Goal: Information Seeking & Learning: Learn about a topic

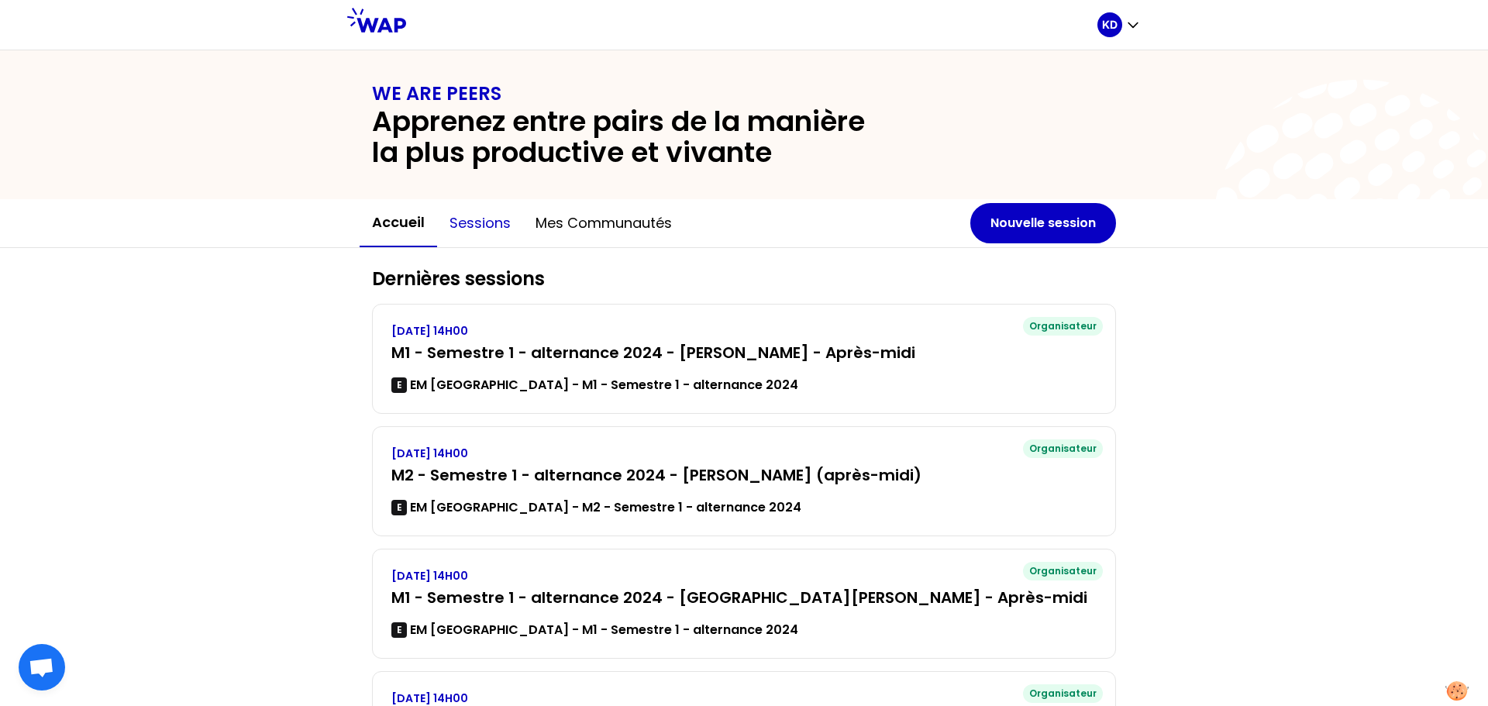
click at [471, 226] on button "Sessions" at bounding box center [480, 223] width 86 height 46
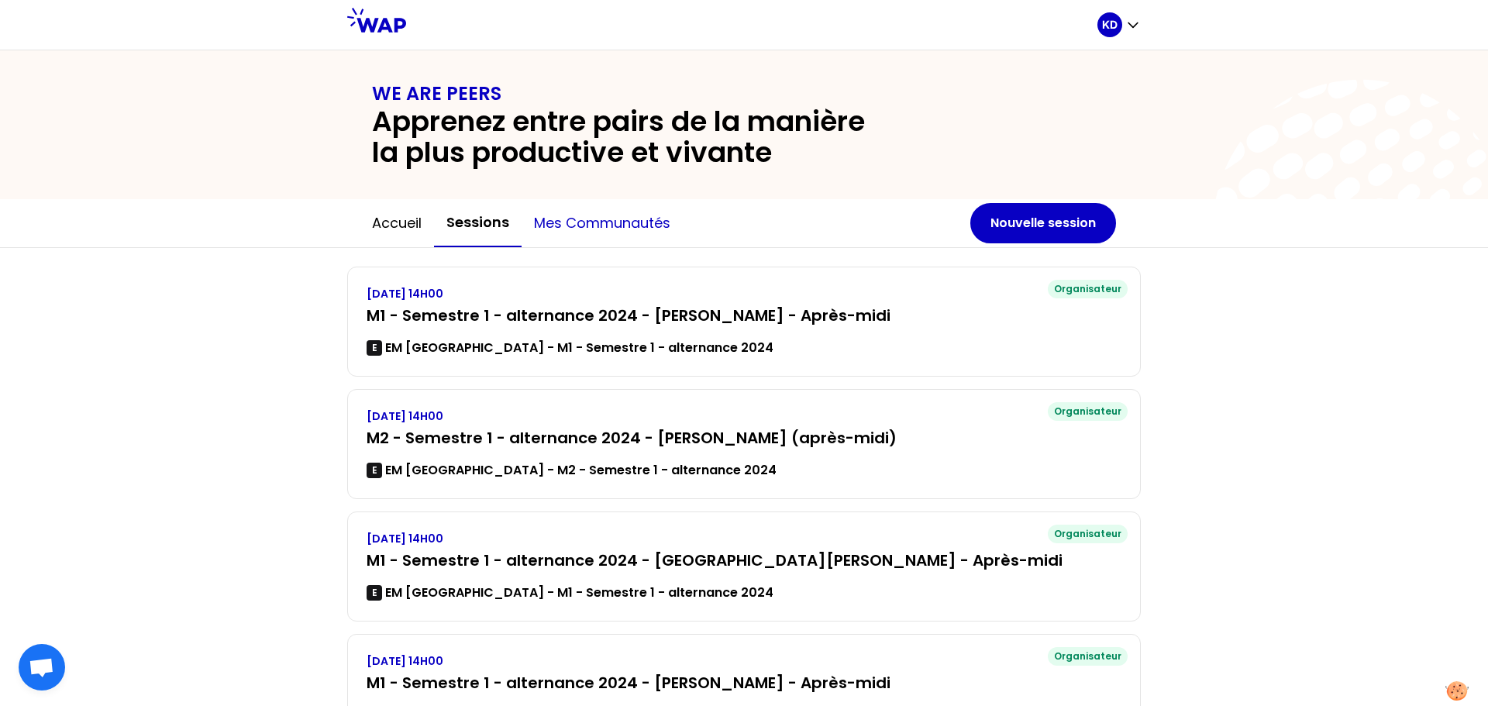
click at [663, 227] on button "Mes communautés" at bounding box center [602, 223] width 161 height 46
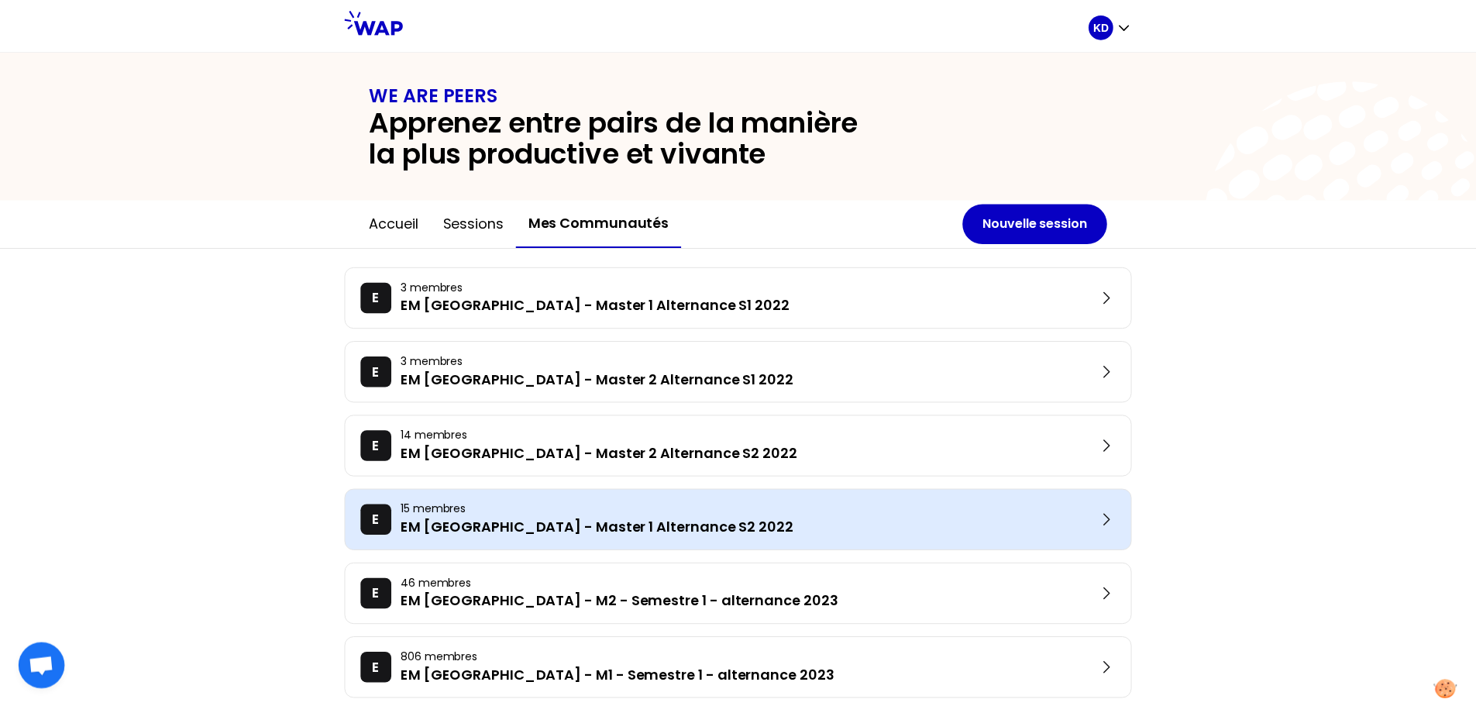
scroll to position [77, 0]
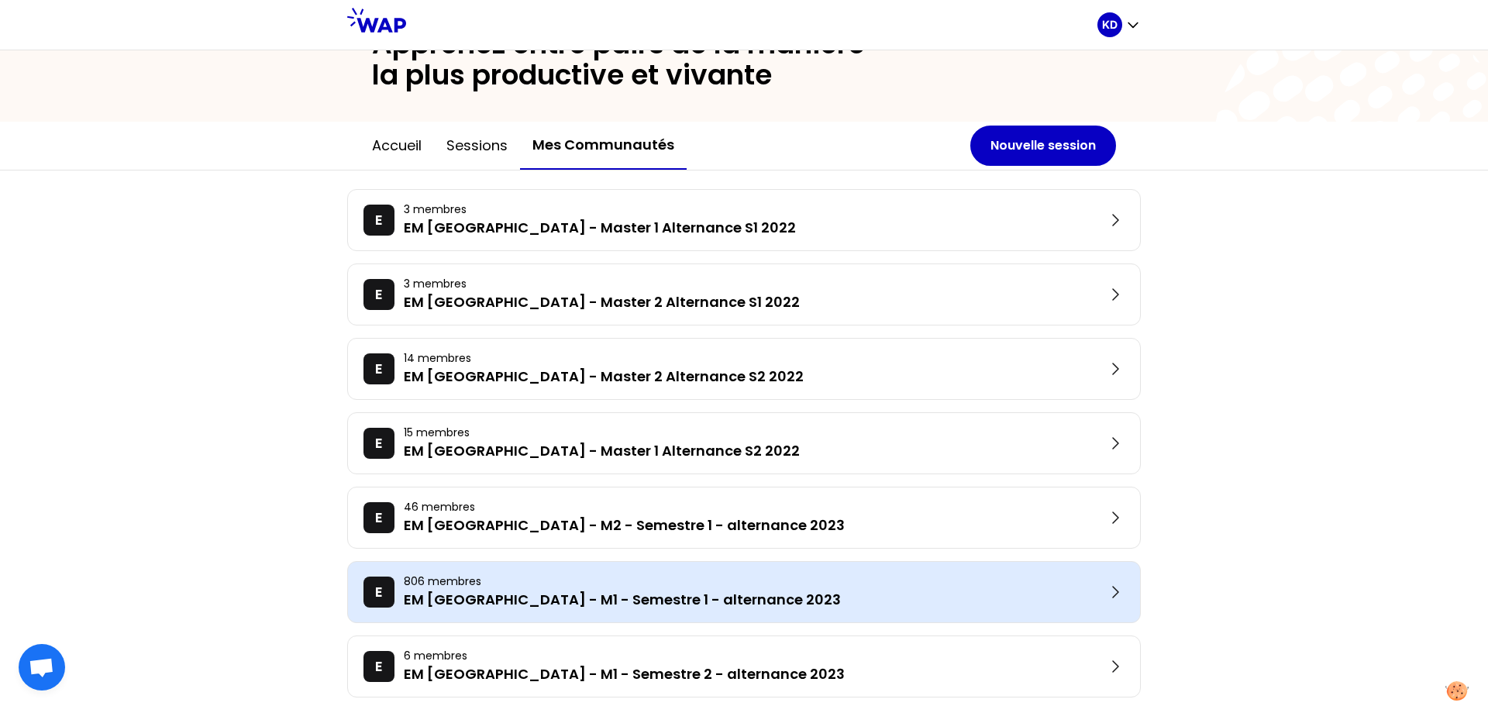
click at [742, 593] on p "EM [GEOGRAPHIC_DATA] - M1 - Semestre 1 - alternance 2023" at bounding box center [755, 600] width 702 height 22
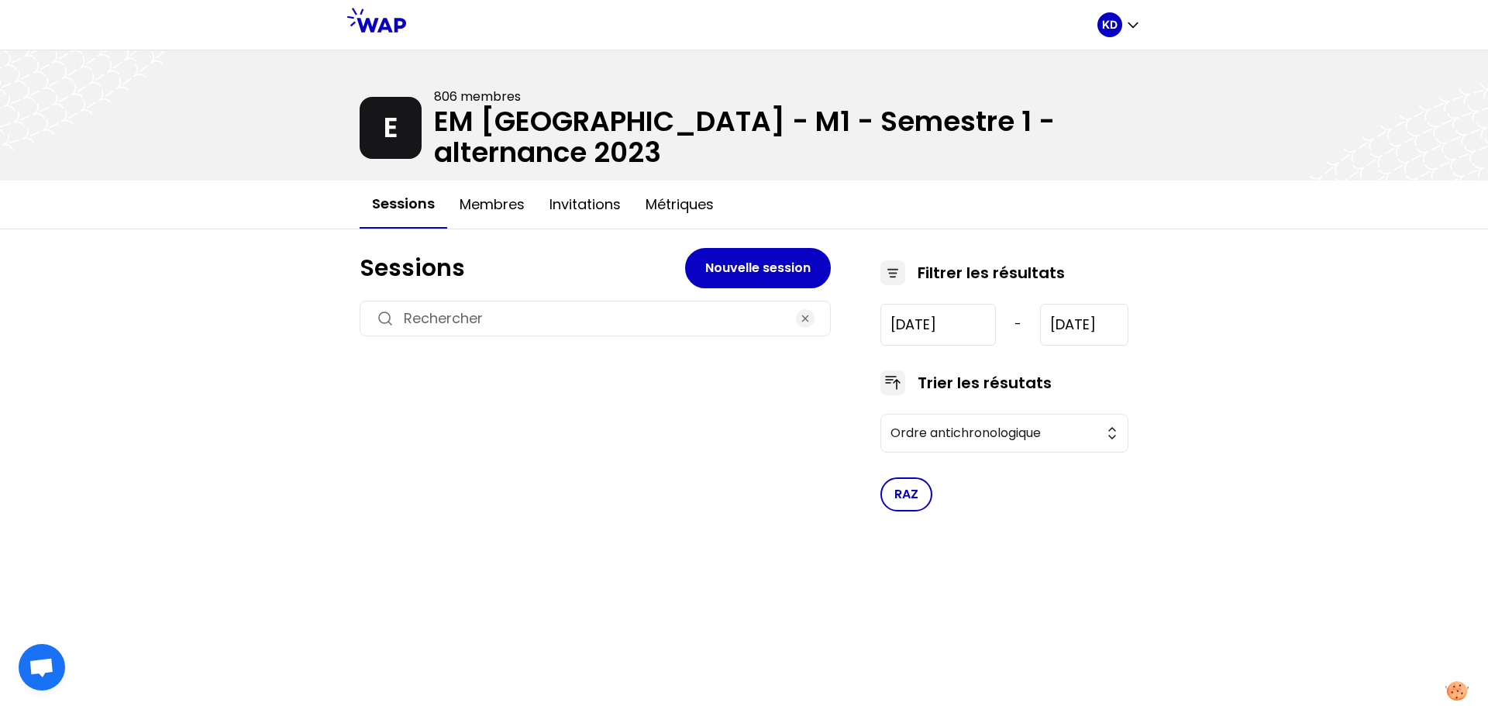
type input "[DATE]"
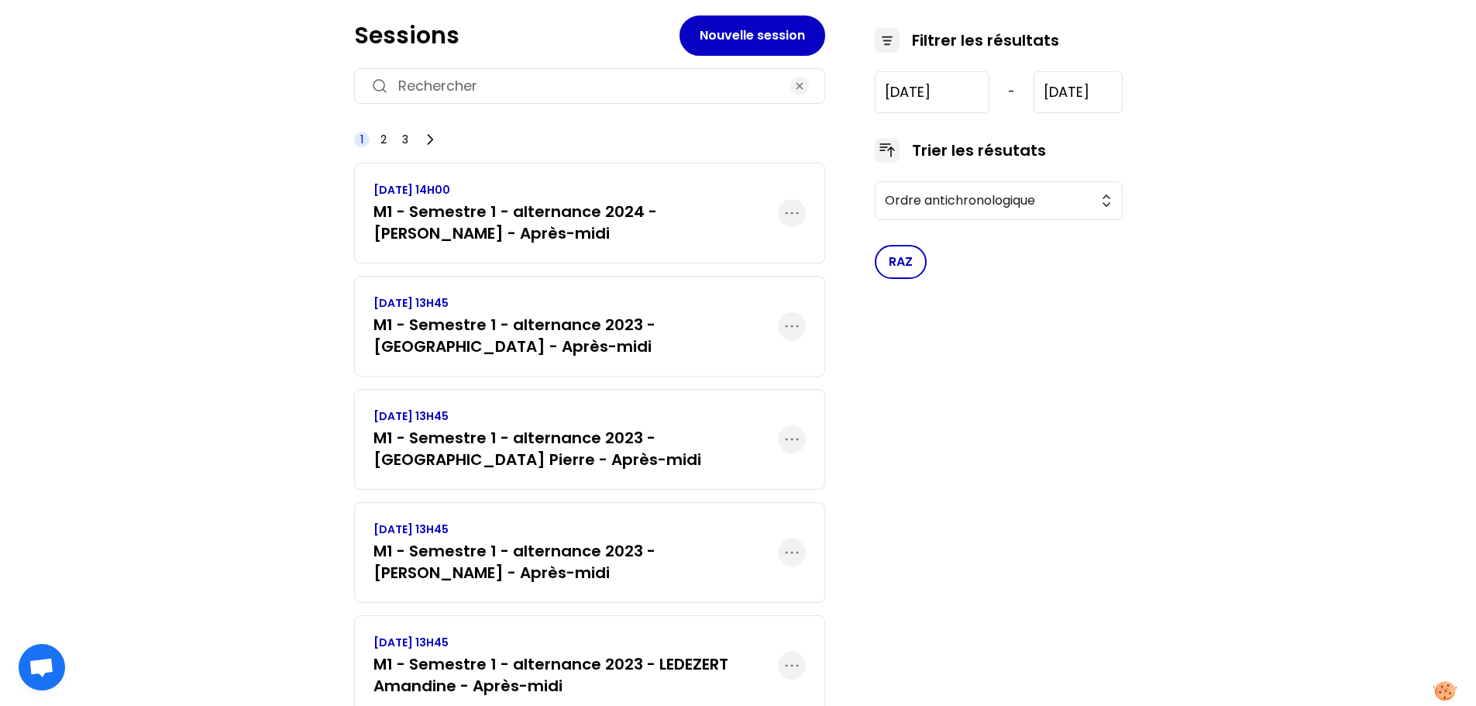
scroll to position [155, 0]
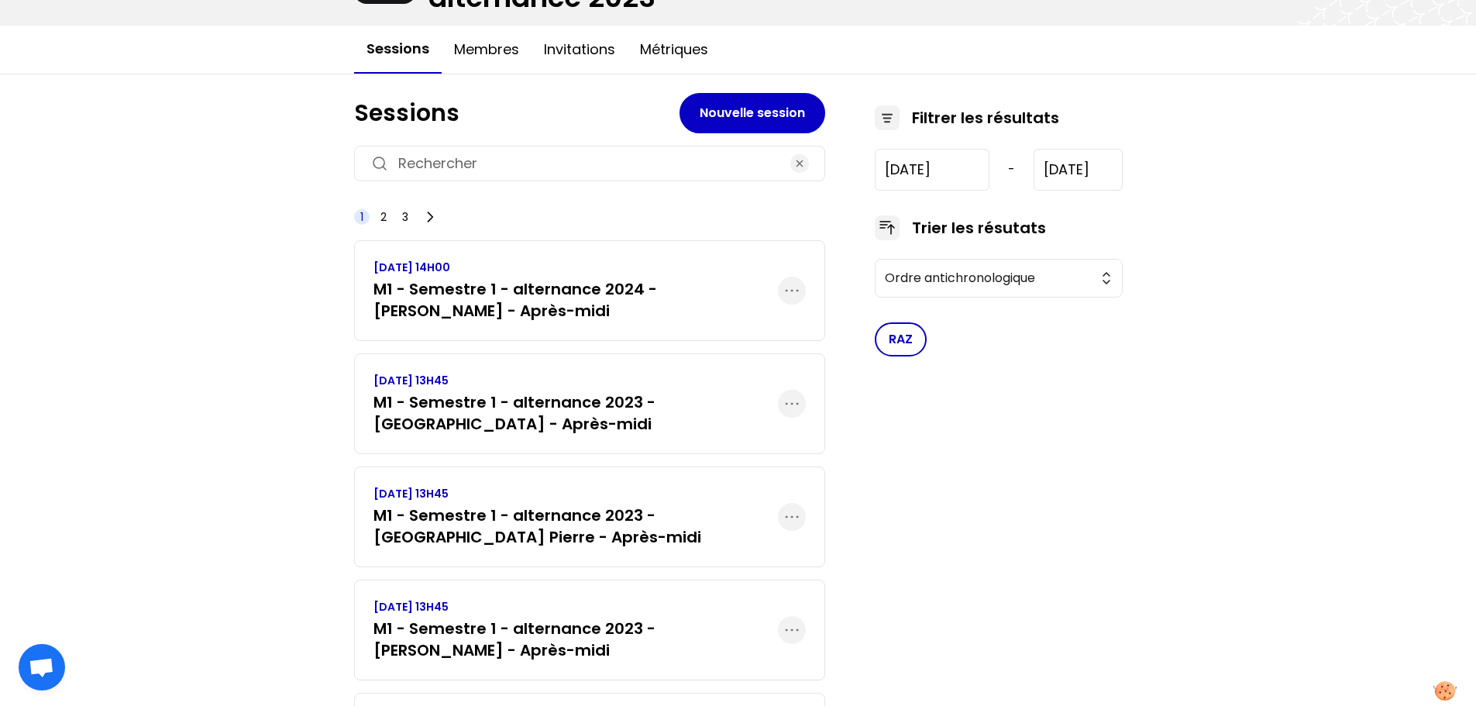
click at [546, 290] on h3 "M1 - Semestre 1 - alternance 2024 - [PERSON_NAME] - Après-midi" at bounding box center [576, 299] width 405 height 43
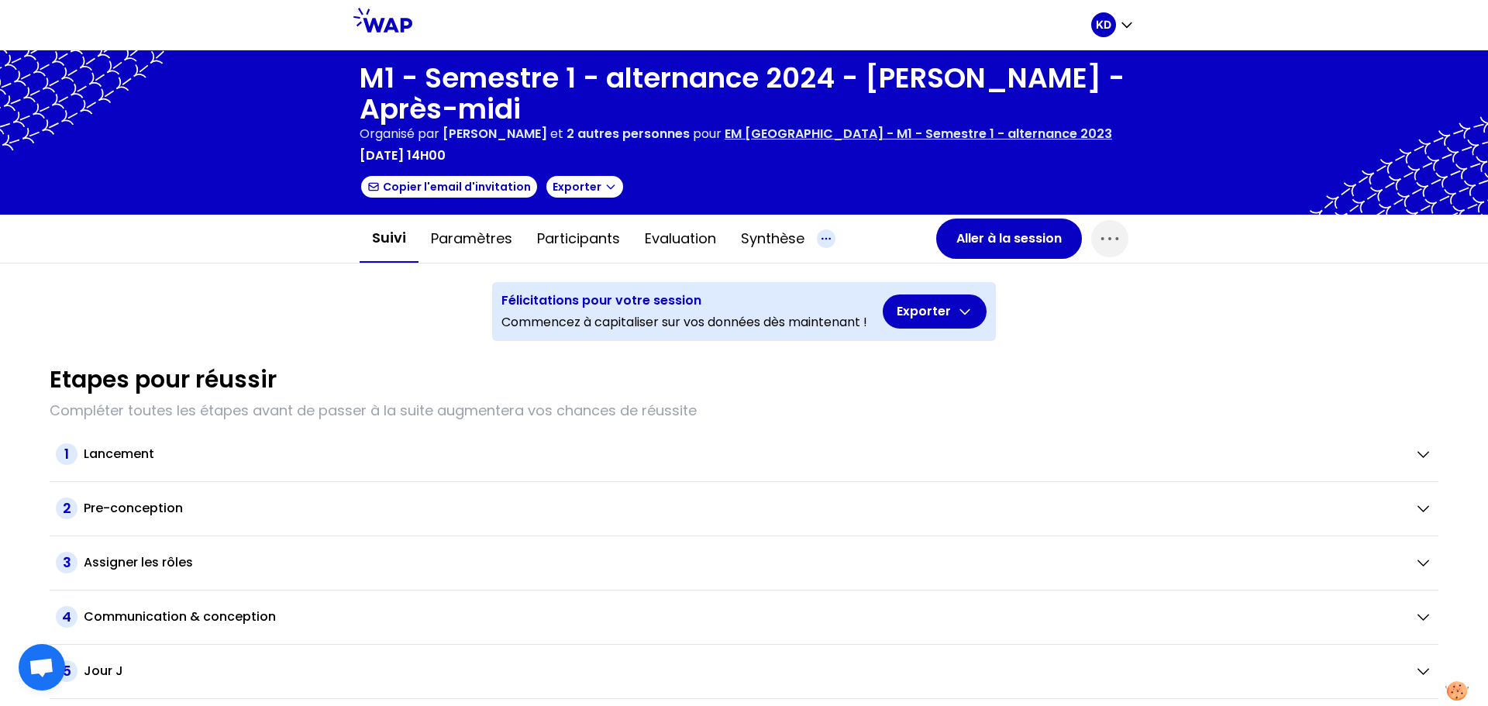
click at [822, 239] on icon "button" at bounding box center [826, 238] width 9 height 1
click at [783, 240] on button "Synthèse" at bounding box center [772, 238] width 88 height 46
click at [771, 239] on button "Synthèse" at bounding box center [772, 238] width 88 height 46
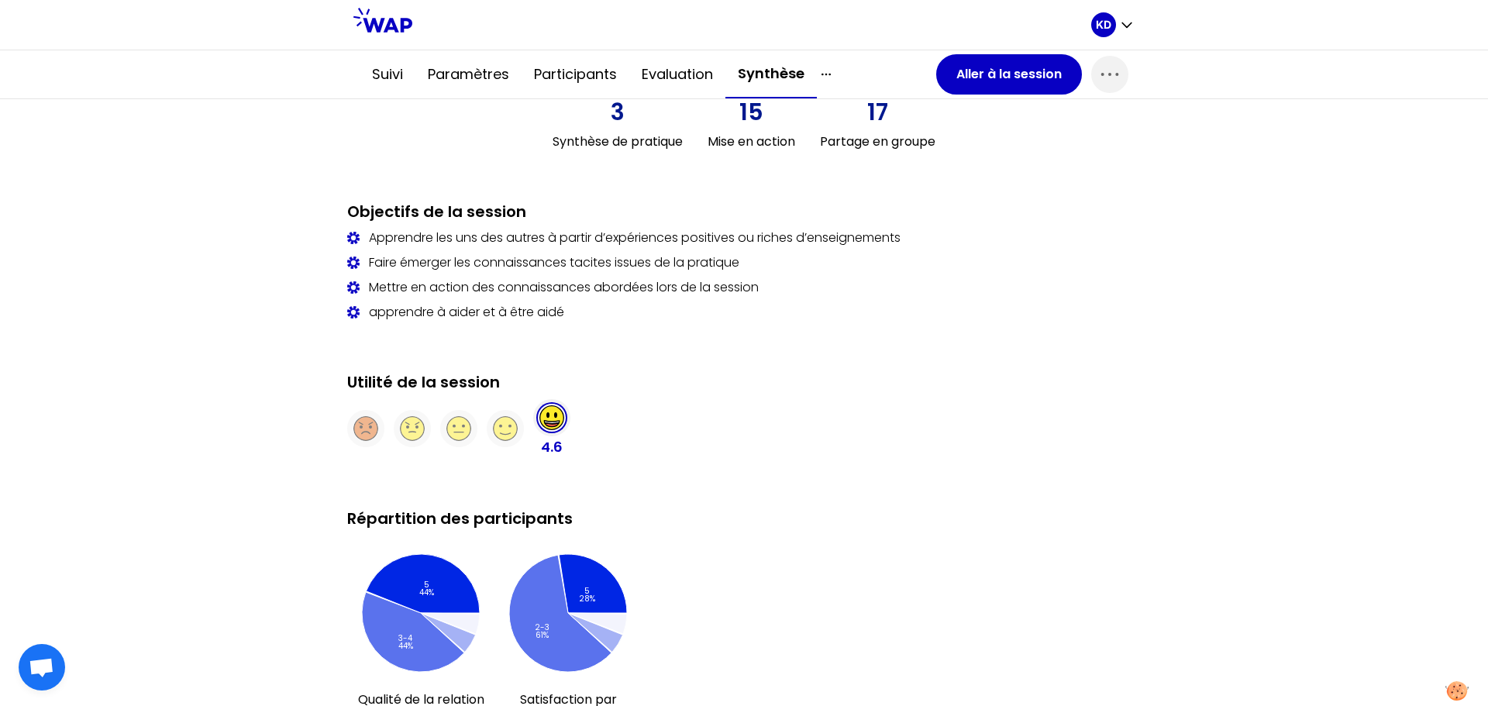
scroll to position [407, 0]
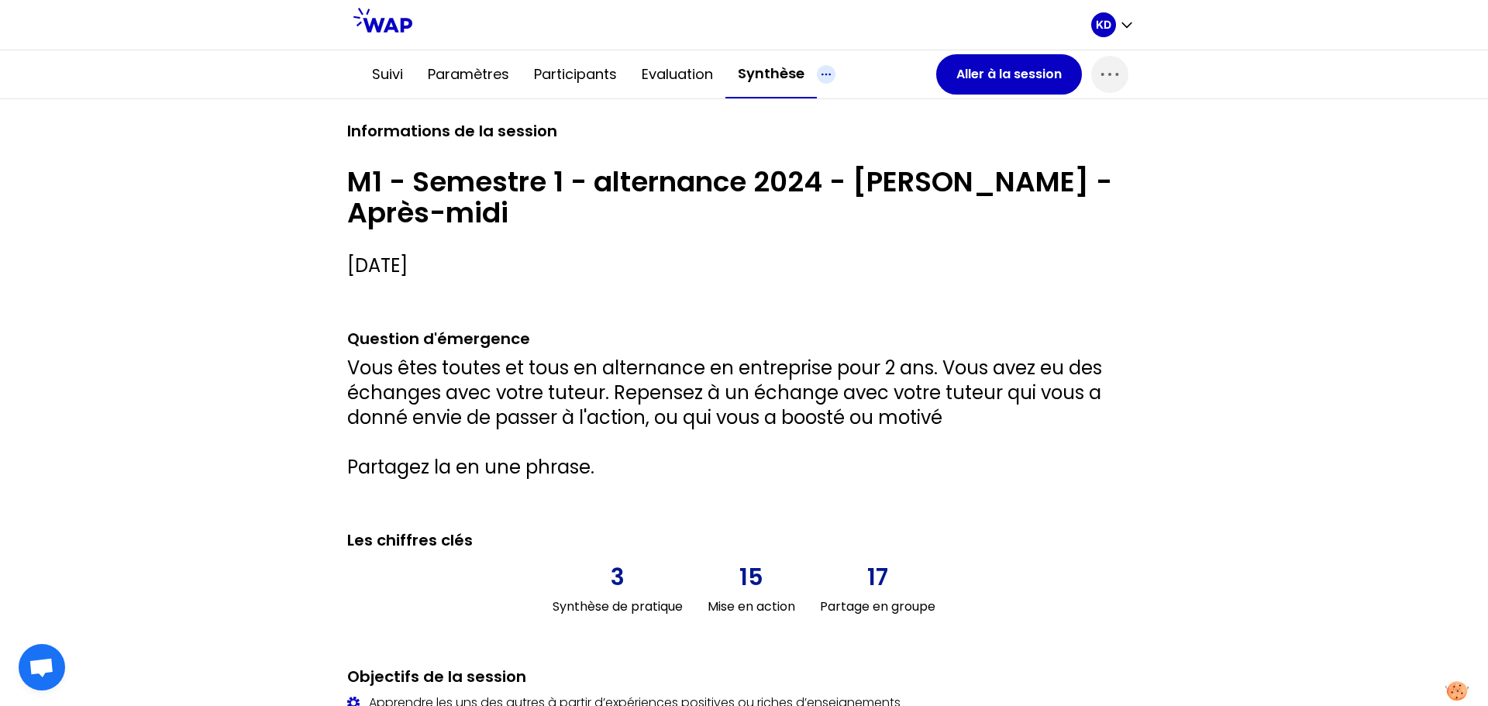
click at [822, 74] on icon "button" at bounding box center [826, 74] width 9 height 1
click at [756, 83] on button "Synthèse" at bounding box center [770, 74] width 91 height 48
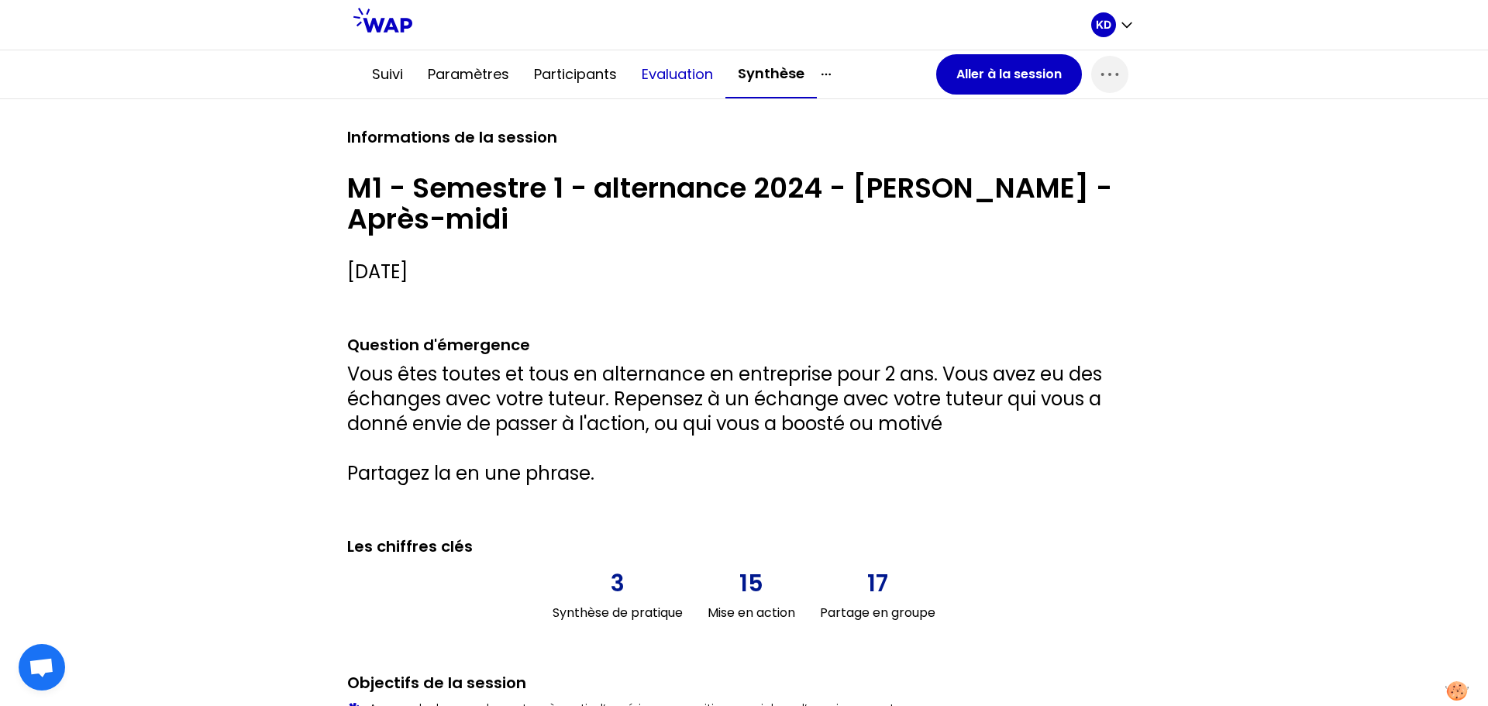
click at [679, 74] on button "Evaluation" at bounding box center [677, 74] width 96 height 46
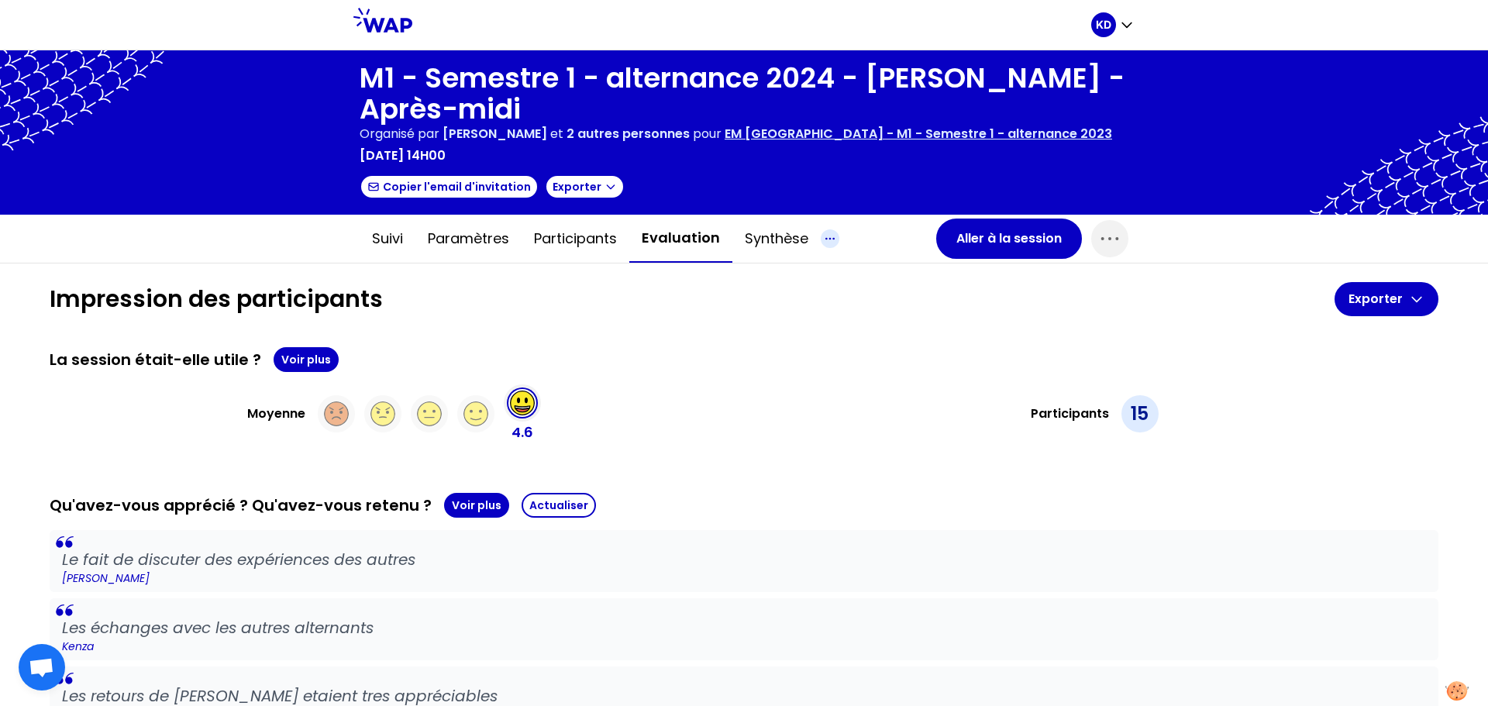
click at [821, 237] on icon "button" at bounding box center [830, 238] width 19 height 19
click at [784, 241] on button "Synthèse" at bounding box center [776, 238] width 88 height 46
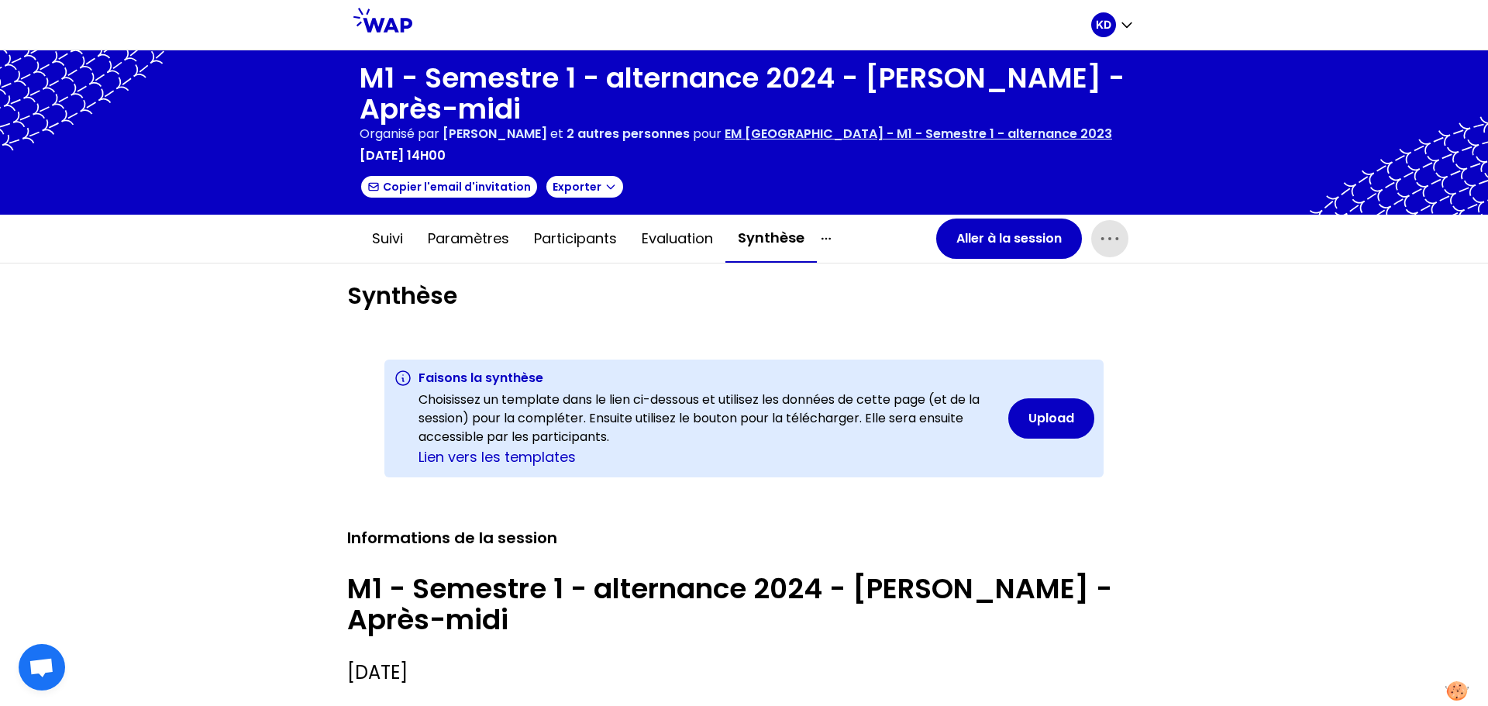
click at [1105, 250] on icon "button" at bounding box center [1109, 238] width 25 height 25
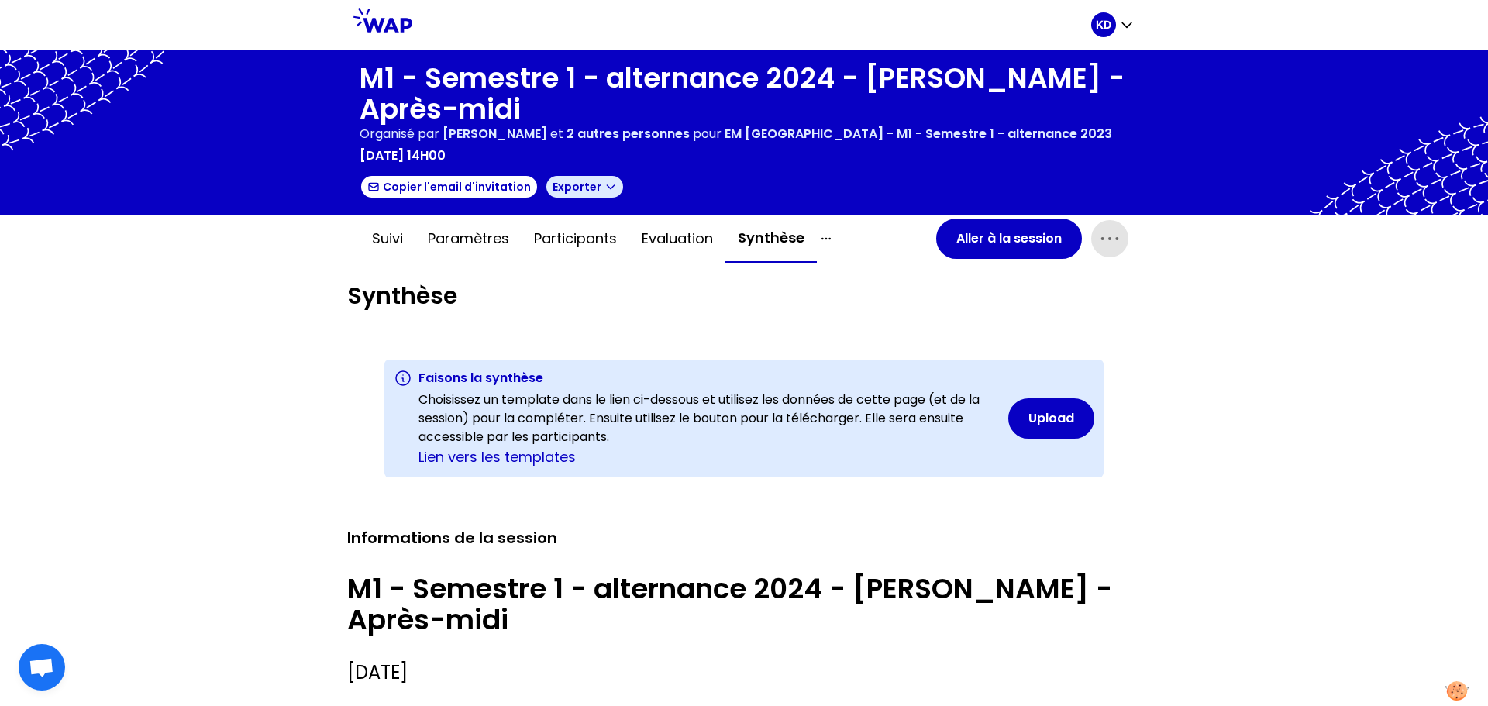
click at [604, 185] on icon "button" at bounding box center [610, 187] width 12 height 12
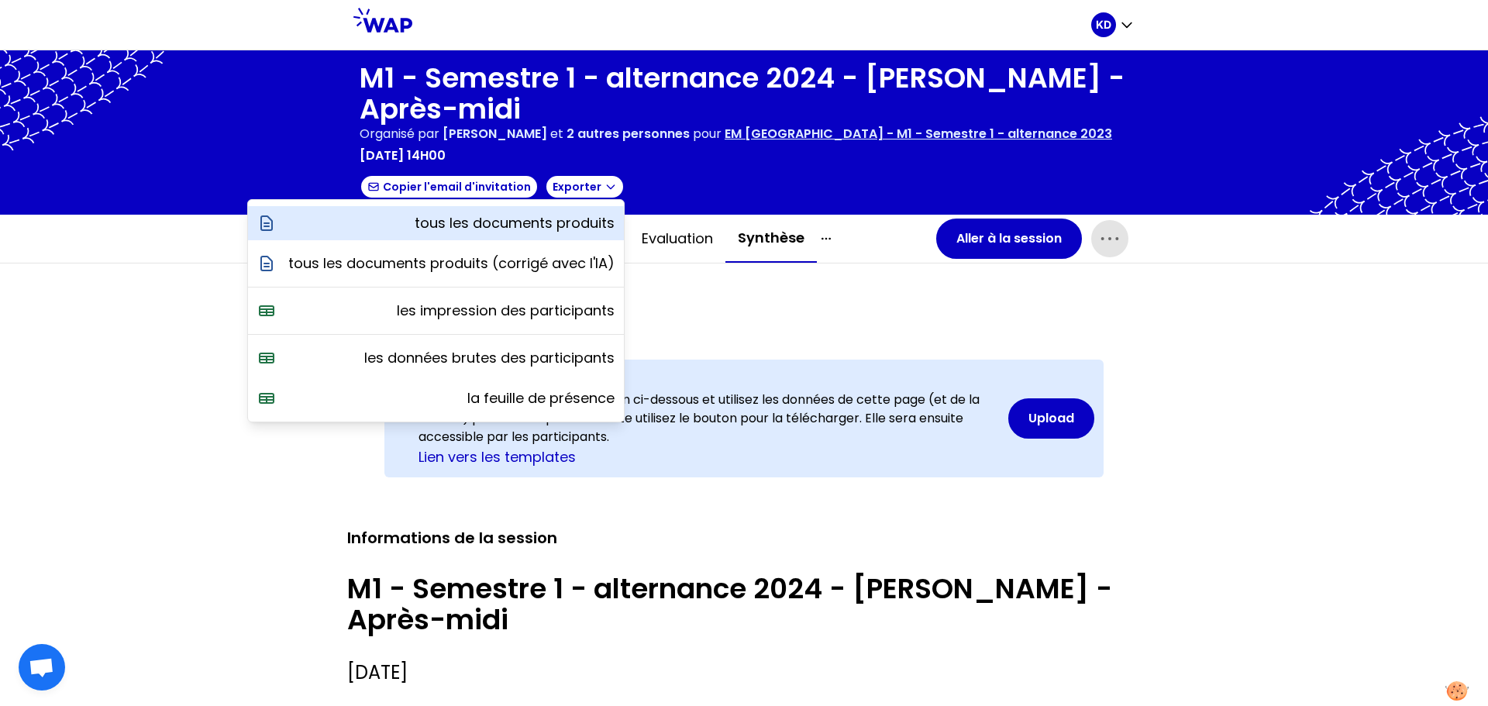
click at [570, 222] on p "tous les documents produits" at bounding box center [515, 223] width 200 height 22
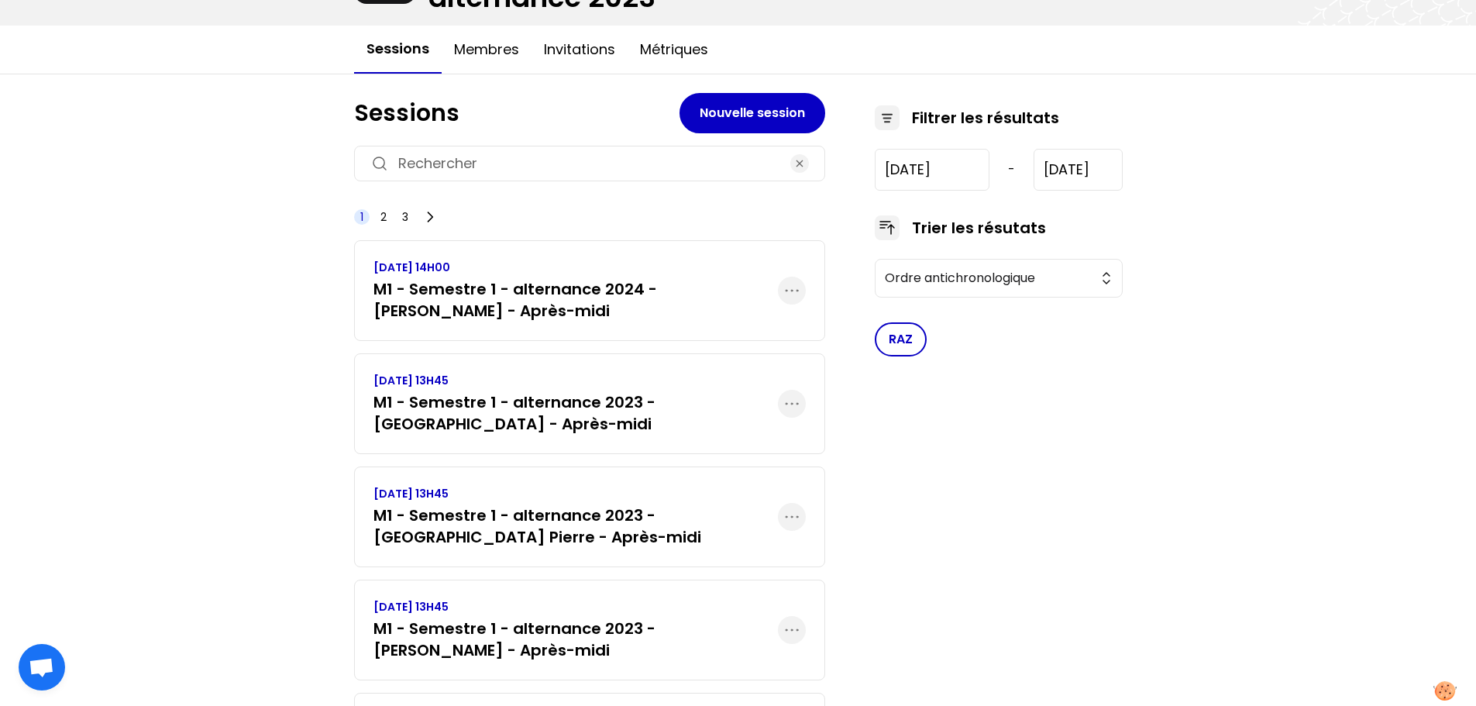
scroll to position [232, 0]
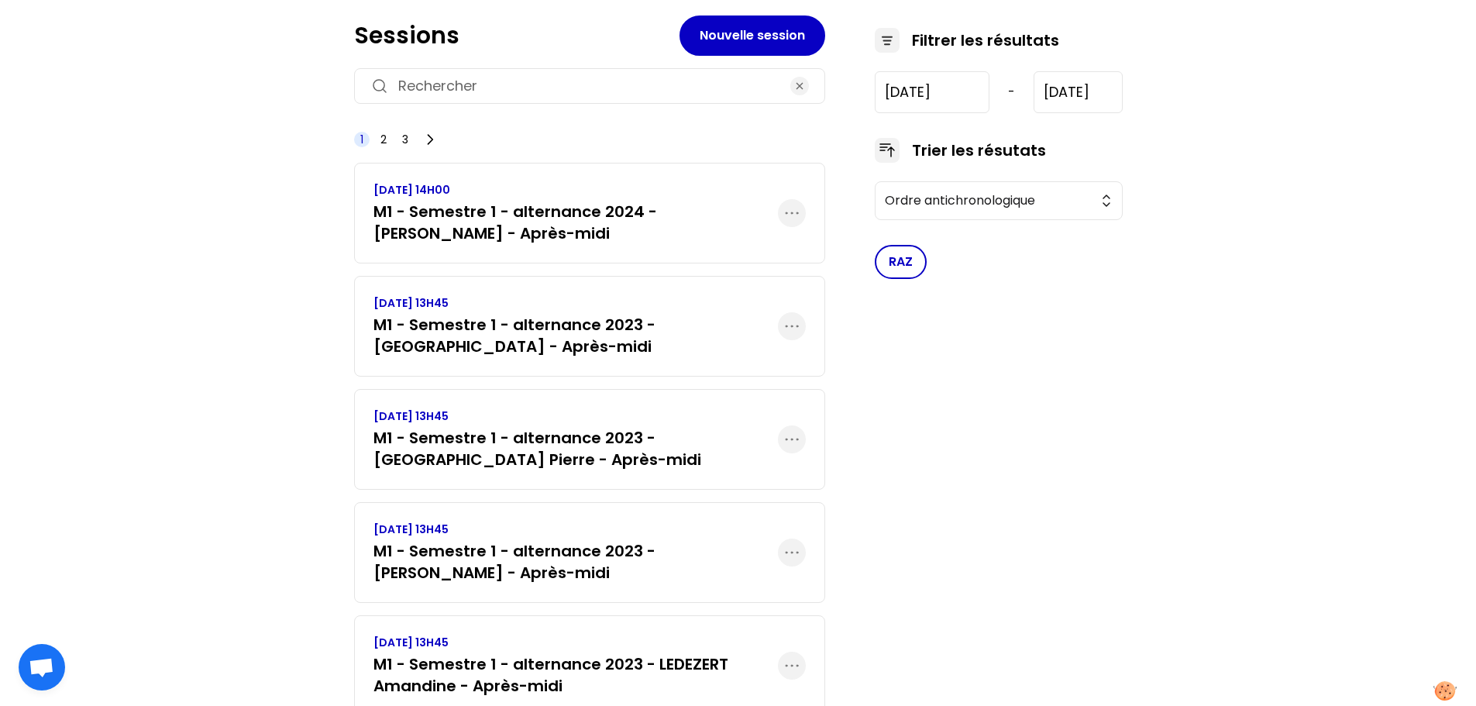
click at [544, 327] on h3 "M1 - Semestre 1 - alternance 2023 - [GEOGRAPHIC_DATA] - Après-midi" at bounding box center [576, 335] width 405 height 43
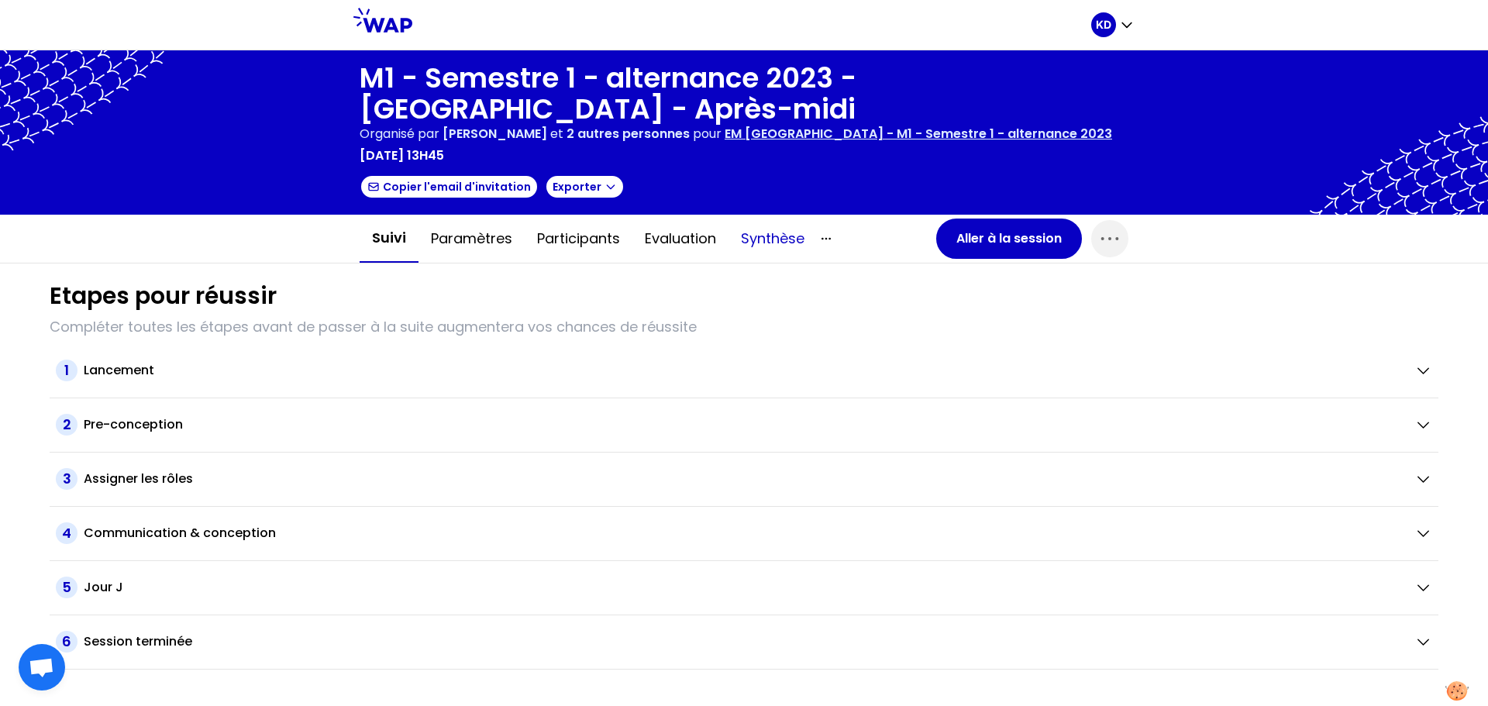
click at [766, 237] on button "Synthèse" at bounding box center [772, 238] width 88 height 46
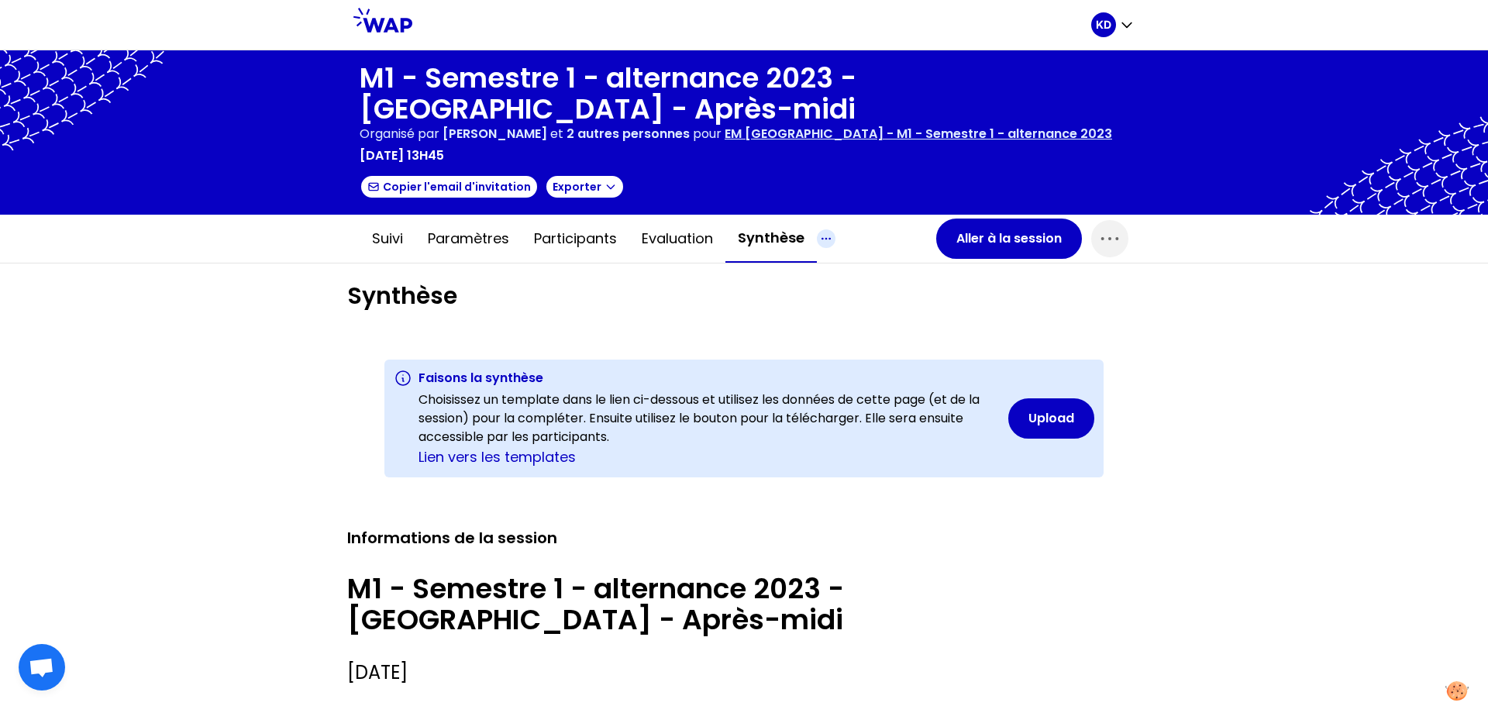
click at [825, 238] on icon "button" at bounding box center [826, 238] width 9 height 1
click at [1103, 239] on icon "button" at bounding box center [1109, 239] width 16 height 2
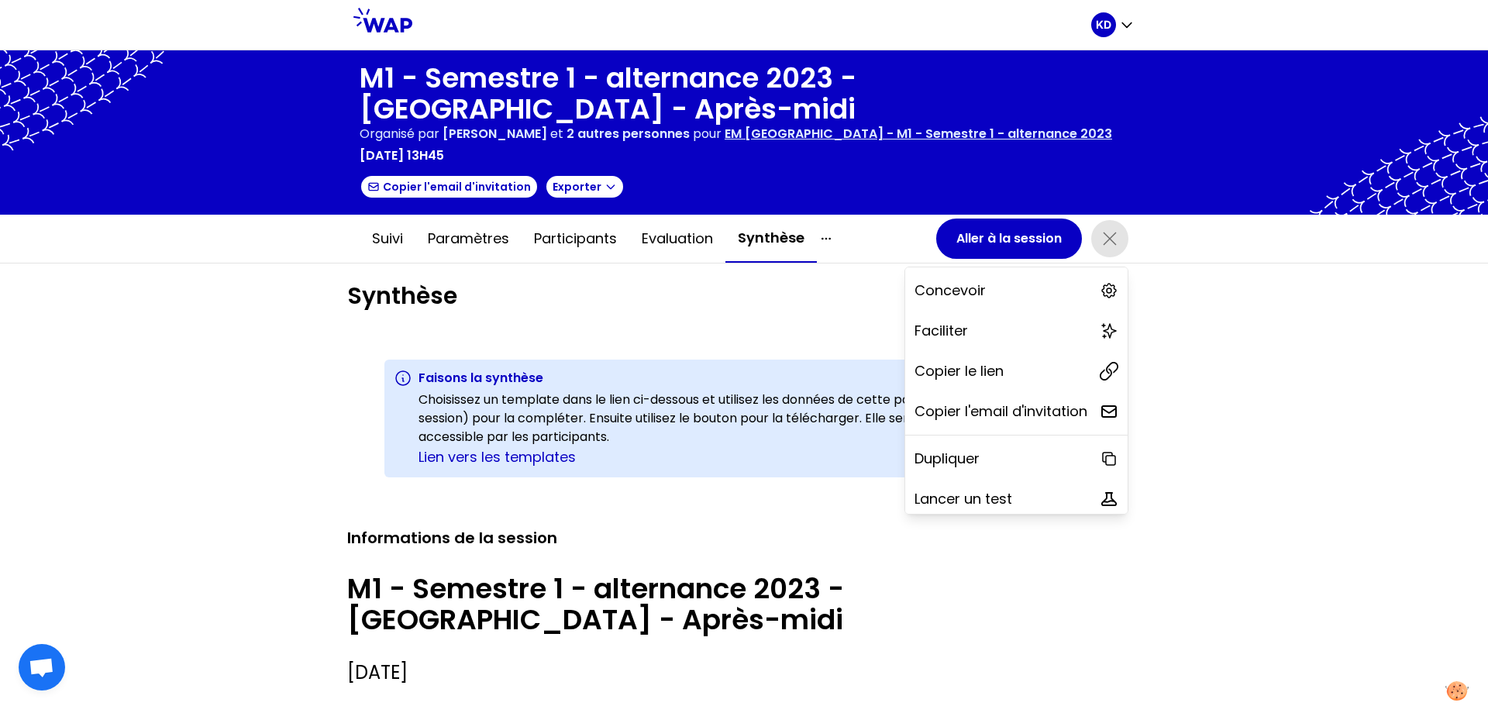
click at [780, 241] on button "Synthèse" at bounding box center [770, 239] width 91 height 48
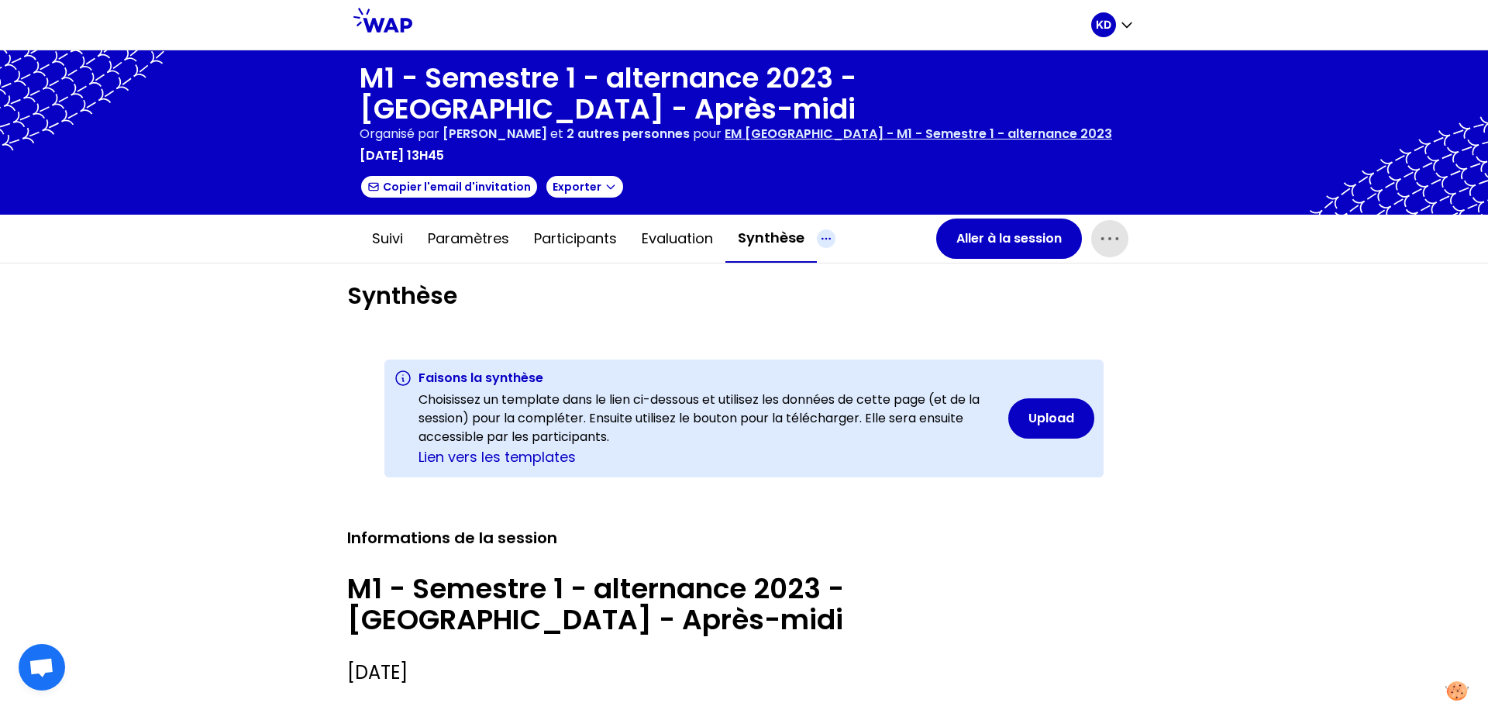
click at [819, 237] on icon "button" at bounding box center [826, 238] width 19 height 19
click at [849, 270] on div "Tous les contenus" at bounding box center [896, 269] width 156 height 28
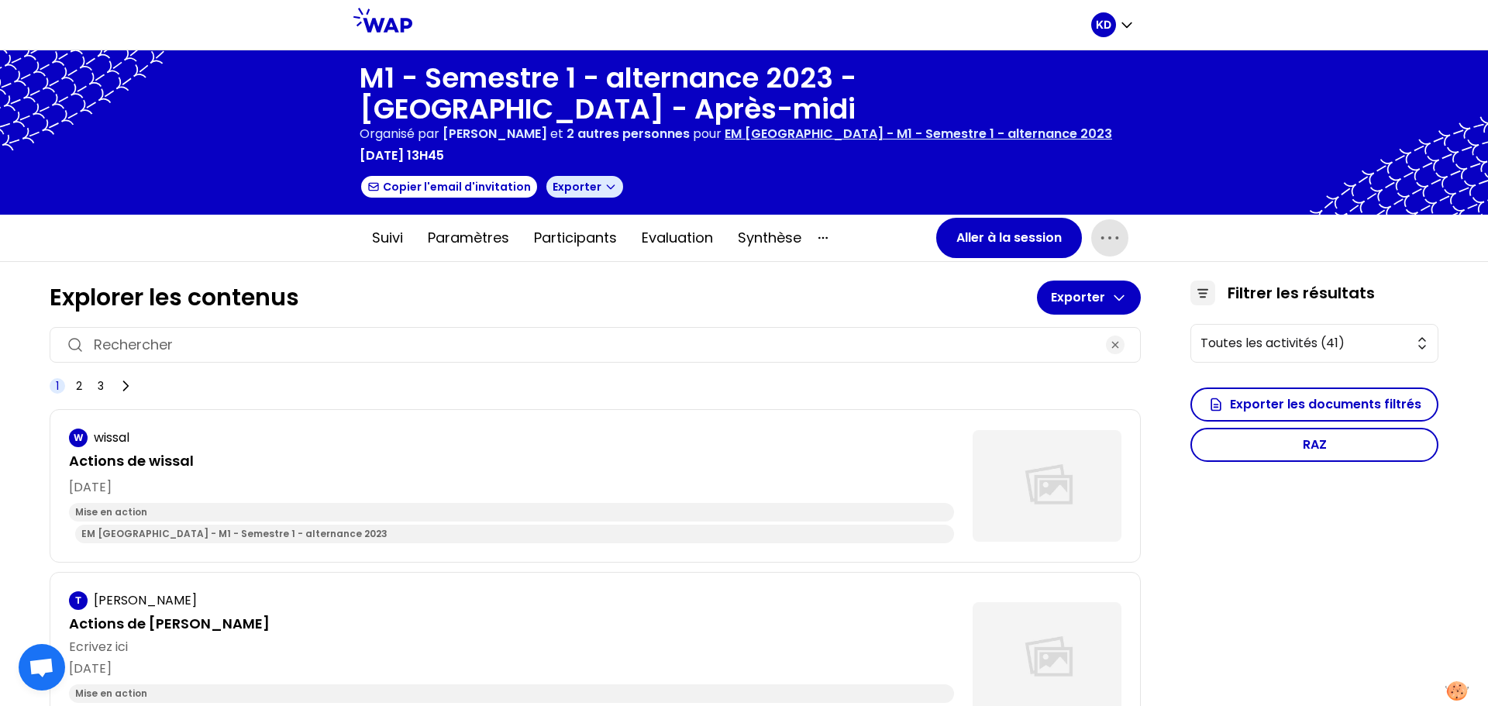
click at [604, 186] on icon "button" at bounding box center [610, 187] width 12 height 12
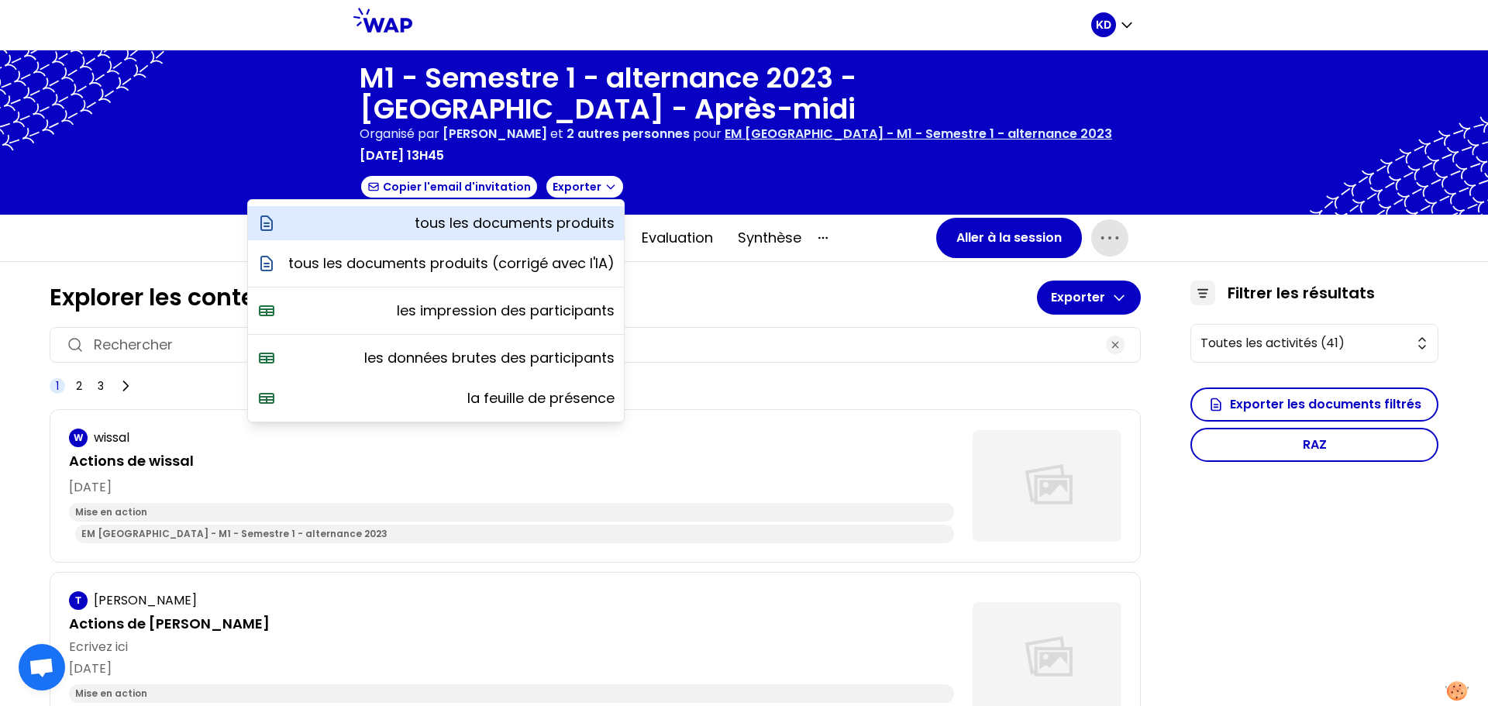
click at [572, 219] on p "tous les documents produits" at bounding box center [515, 223] width 200 height 22
